Goal: Transaction & Acquisition: Purchase product/service

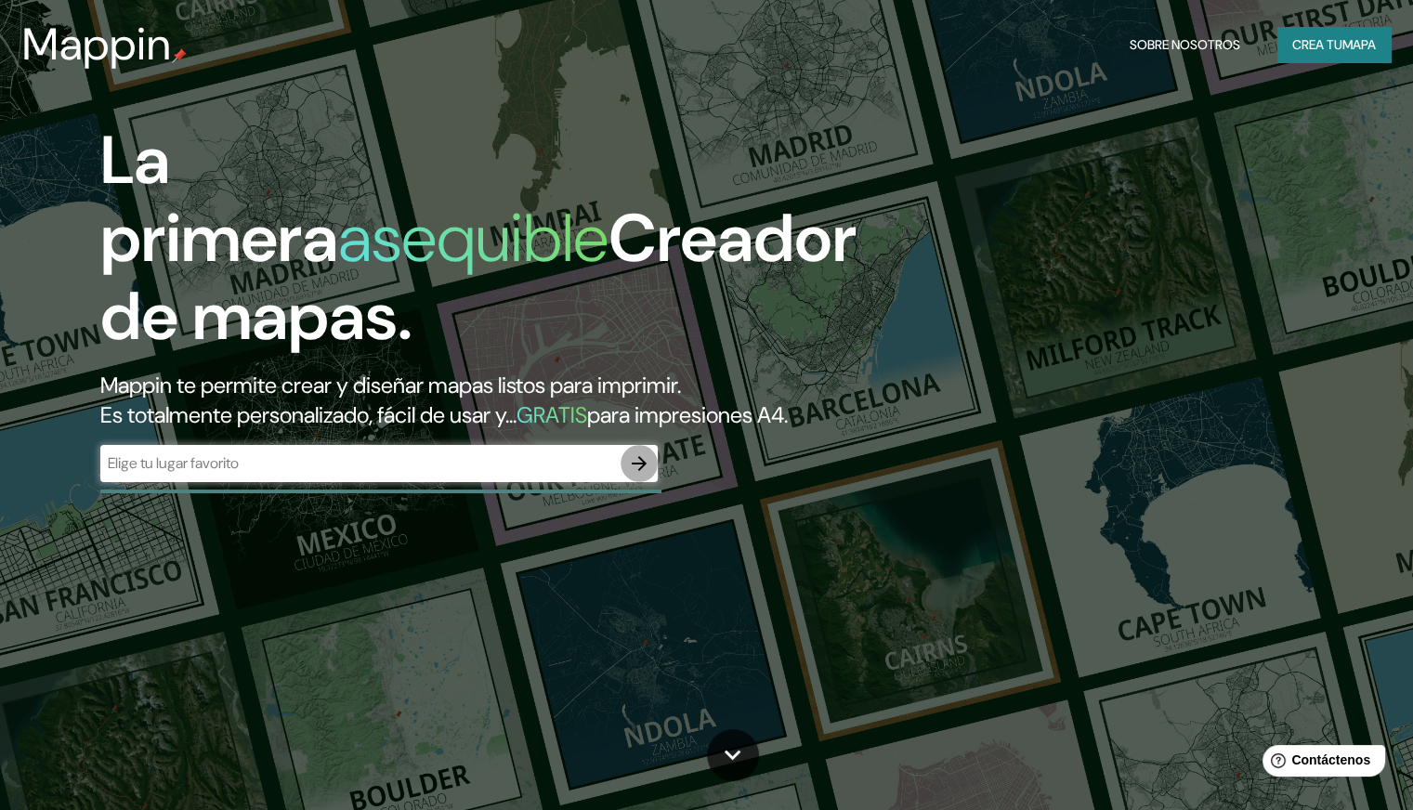
click at [632, 475] on icon "button" at bounding box center [639, 464] width 22 height 22
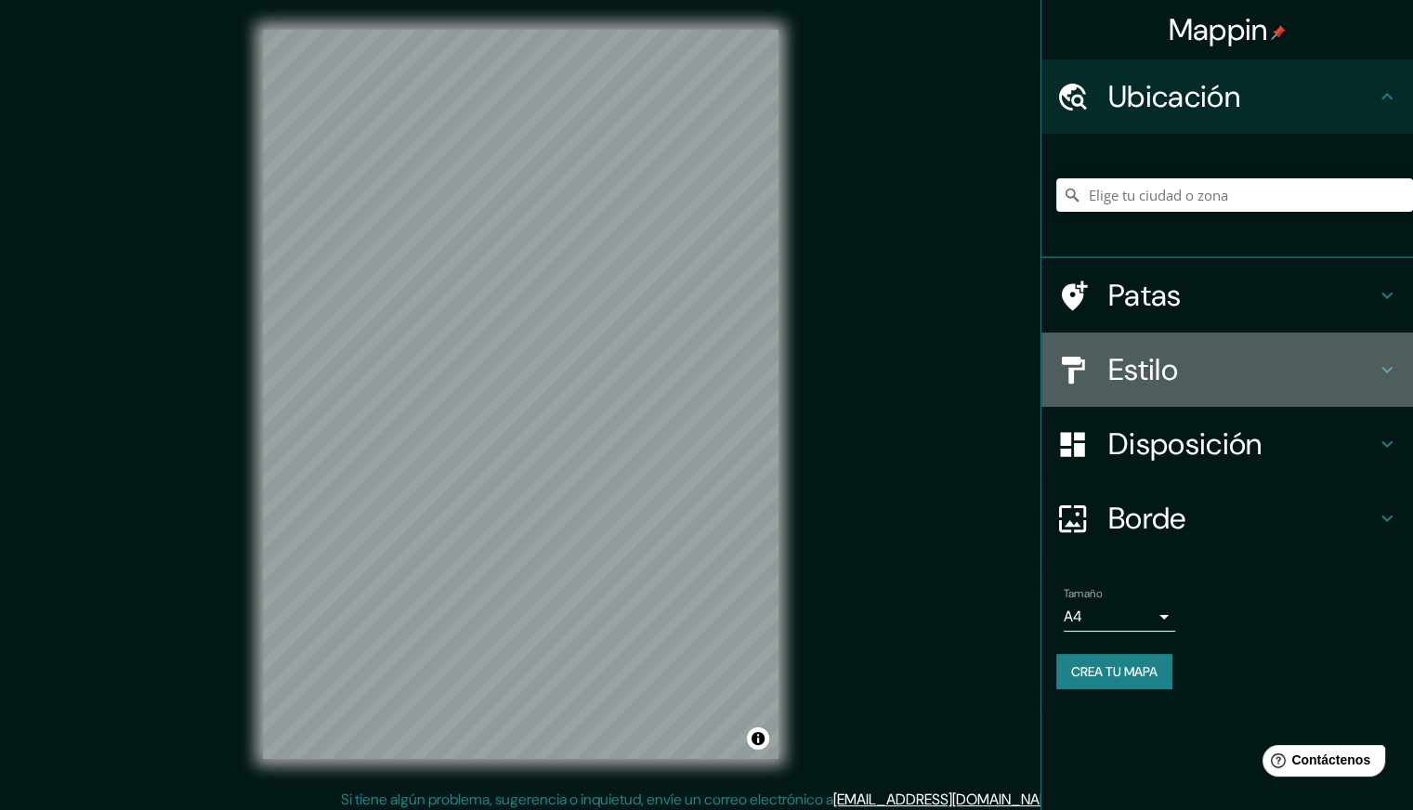
click at [1353, 363] on h4 "Estilo" at bounding box center [1243, 369] width 268 height 37
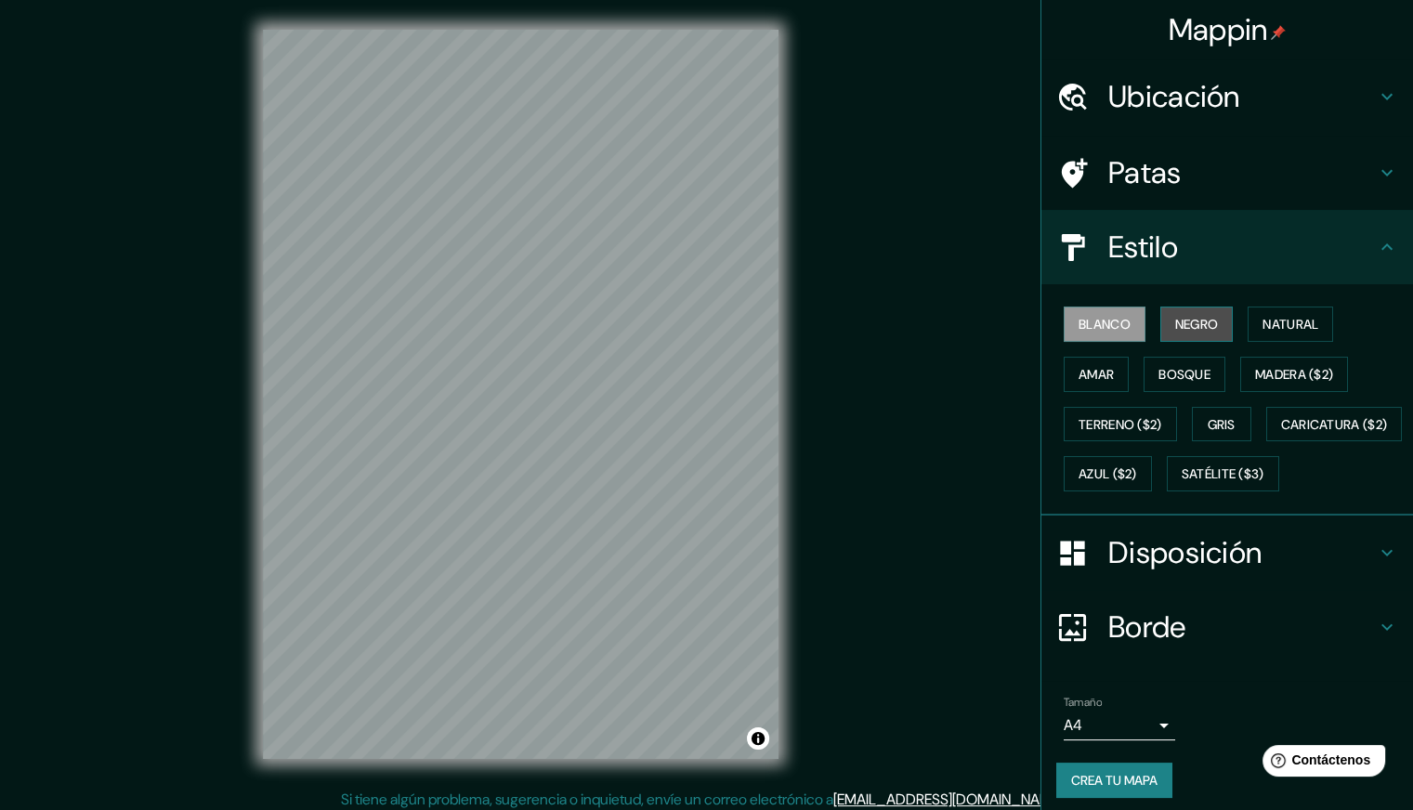
click at [1201, 316] on font "Negro" at bounding box center [1198, 324] width 44 height 17
click at [1264, 327] on font "Natural" at bounding box center [1291, 324] width 56 height 17
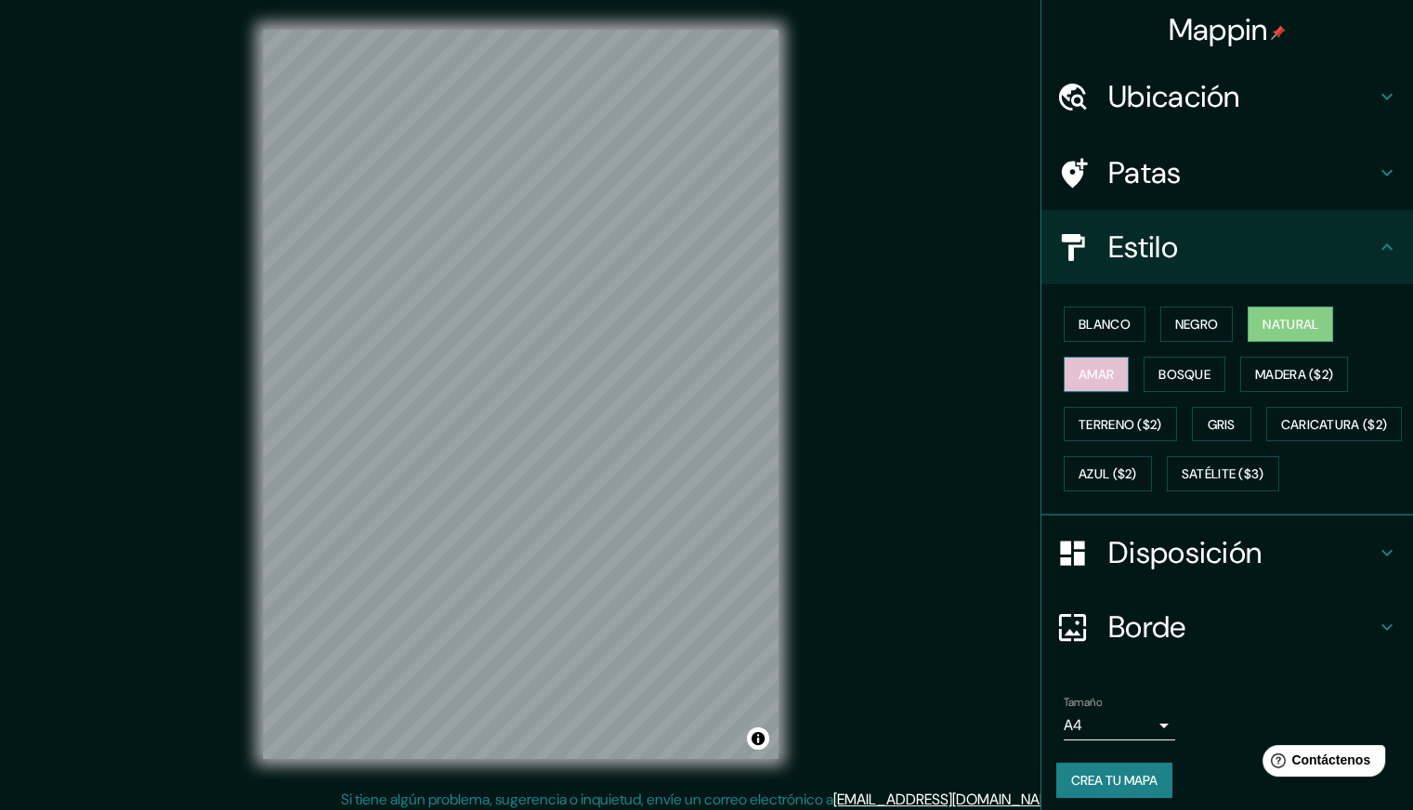
click at [1104, 366] on button "Amar" at bounding box center [1096, 374] width 65 height 35
click at [1171, 370] on font "Bosque" at bounding box center [1185, 374] width 52 height 17
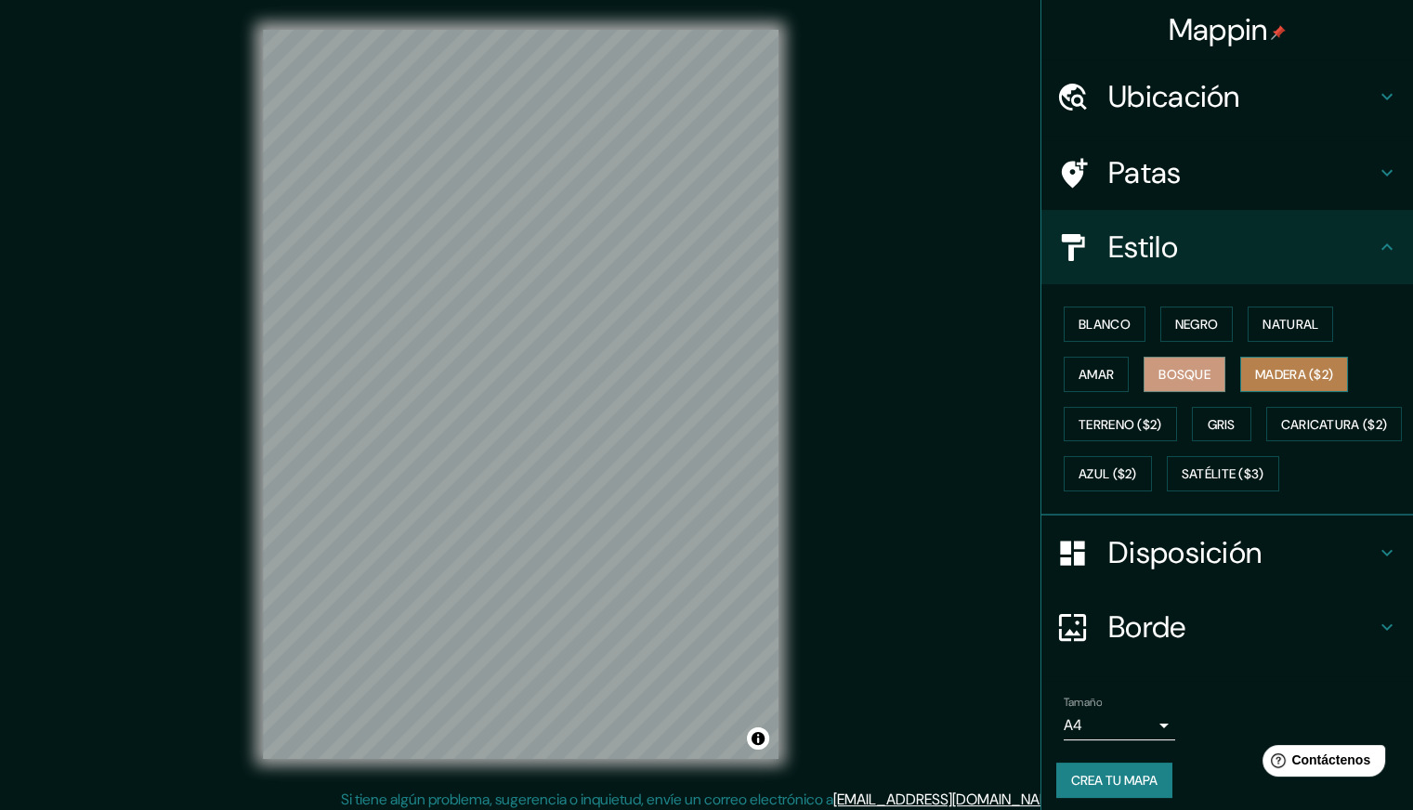
click at [1266, 388] on button "Madera ($2)" at bounding box center [1295, 374] width 108 height 35
click at [1146, 436] on button "Terreno ($2)" at bounding box center [1120, 424] width 113 height 35
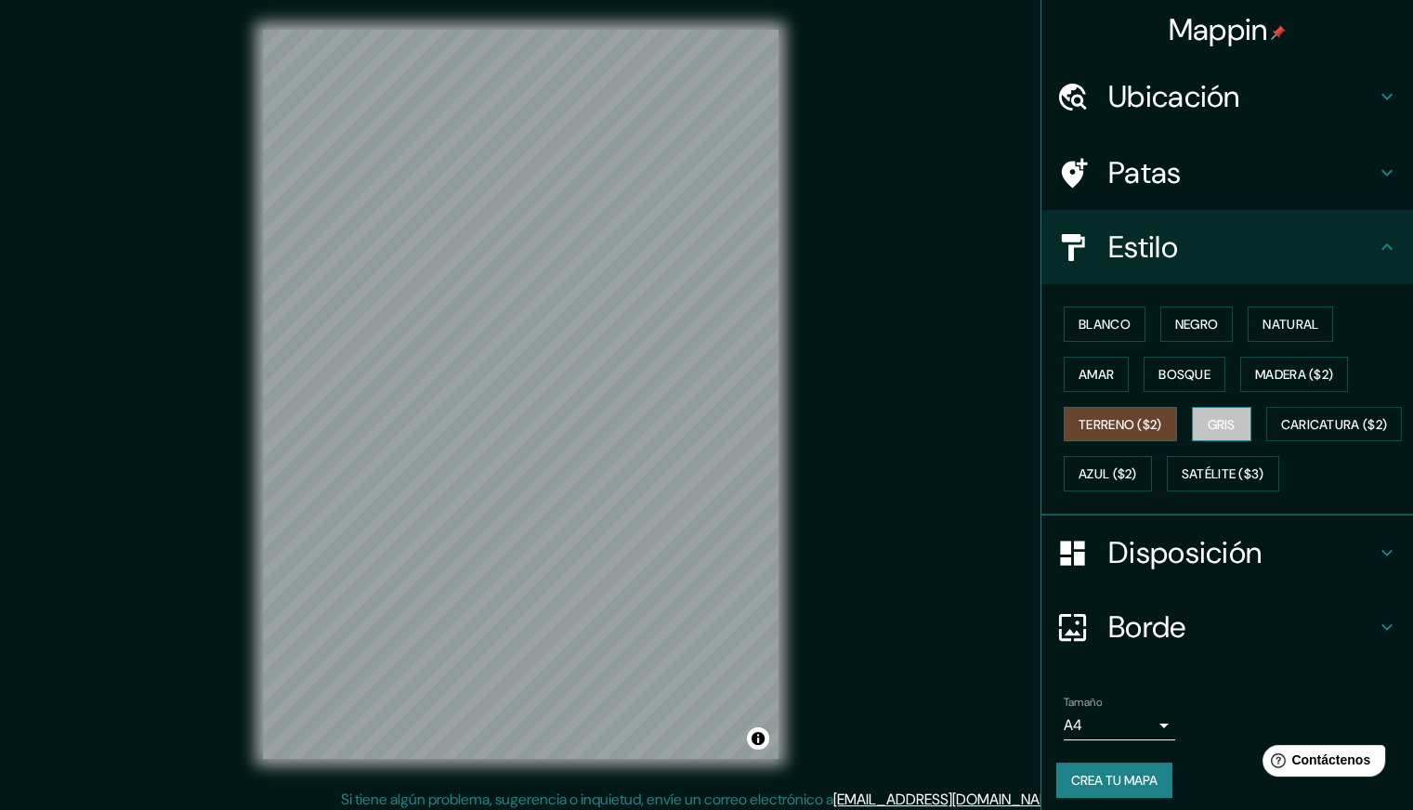
click at [1208, 438] on button "Gris" at bounding box center [1221, 424] width 59 height 35
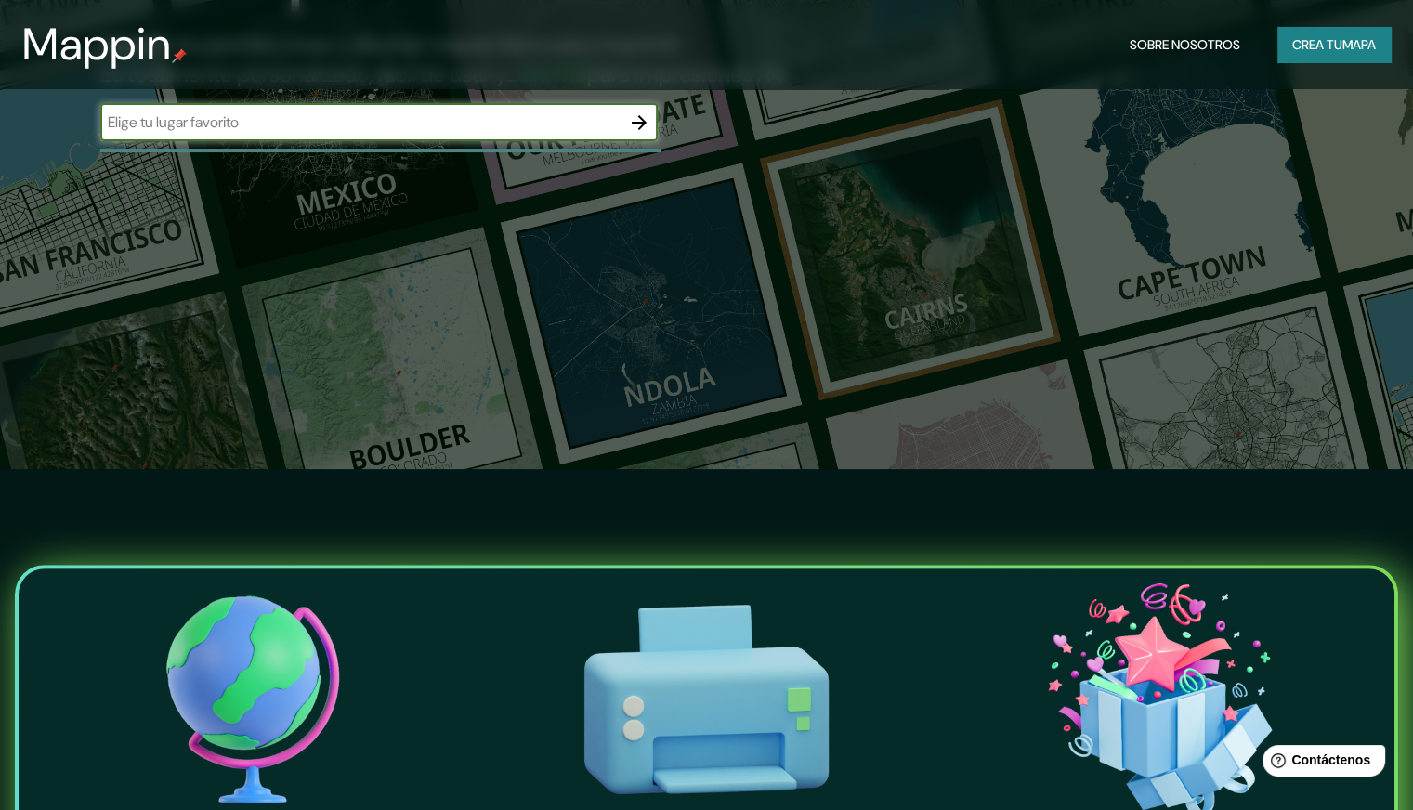
drag, startPoint x: 1426, startPoint y: 154, endPoint x: 1426, endPoint y: 202, distance: 47.4
click at [1413, 202] on html "Mappin Sobre nosotros Crea tu mapa La primera asequible Creador de mapas. Mappi…" at bounding box center [706, 64] width 1413 height 810
